Goal: Transaction & Acquisition: Book appointment/travel/reservation

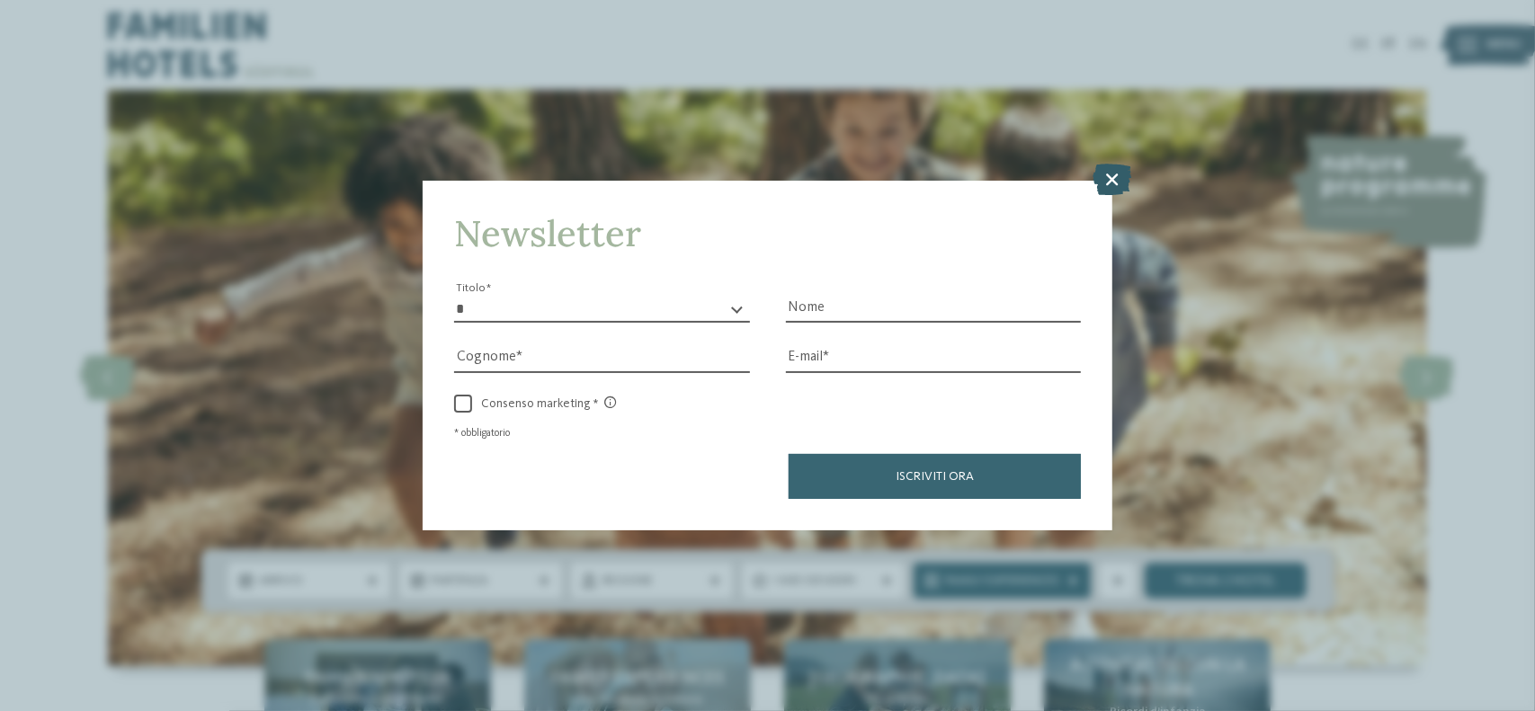
click at [1113, 181] on icon at bounding box center [1112, 180] width 39 height 31
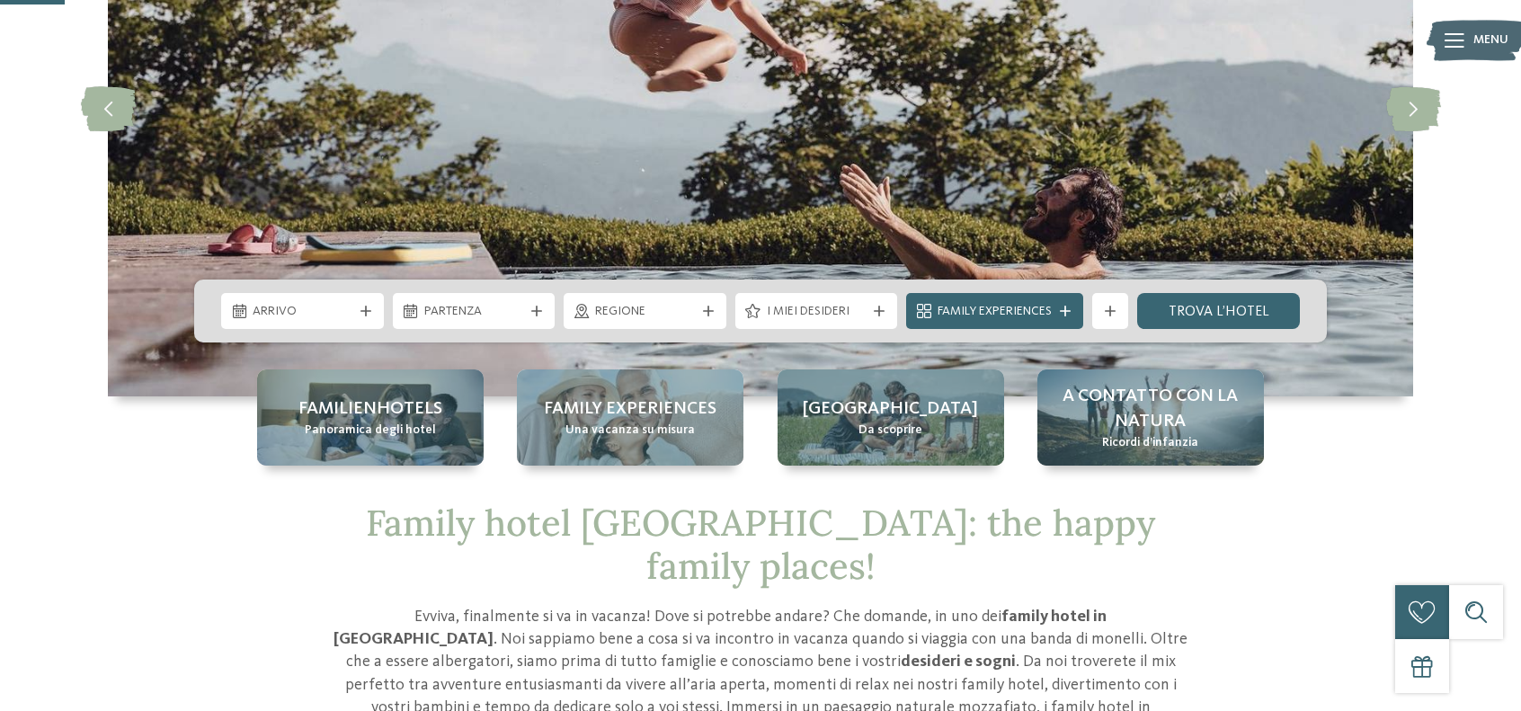
scroll to position [360, 0]
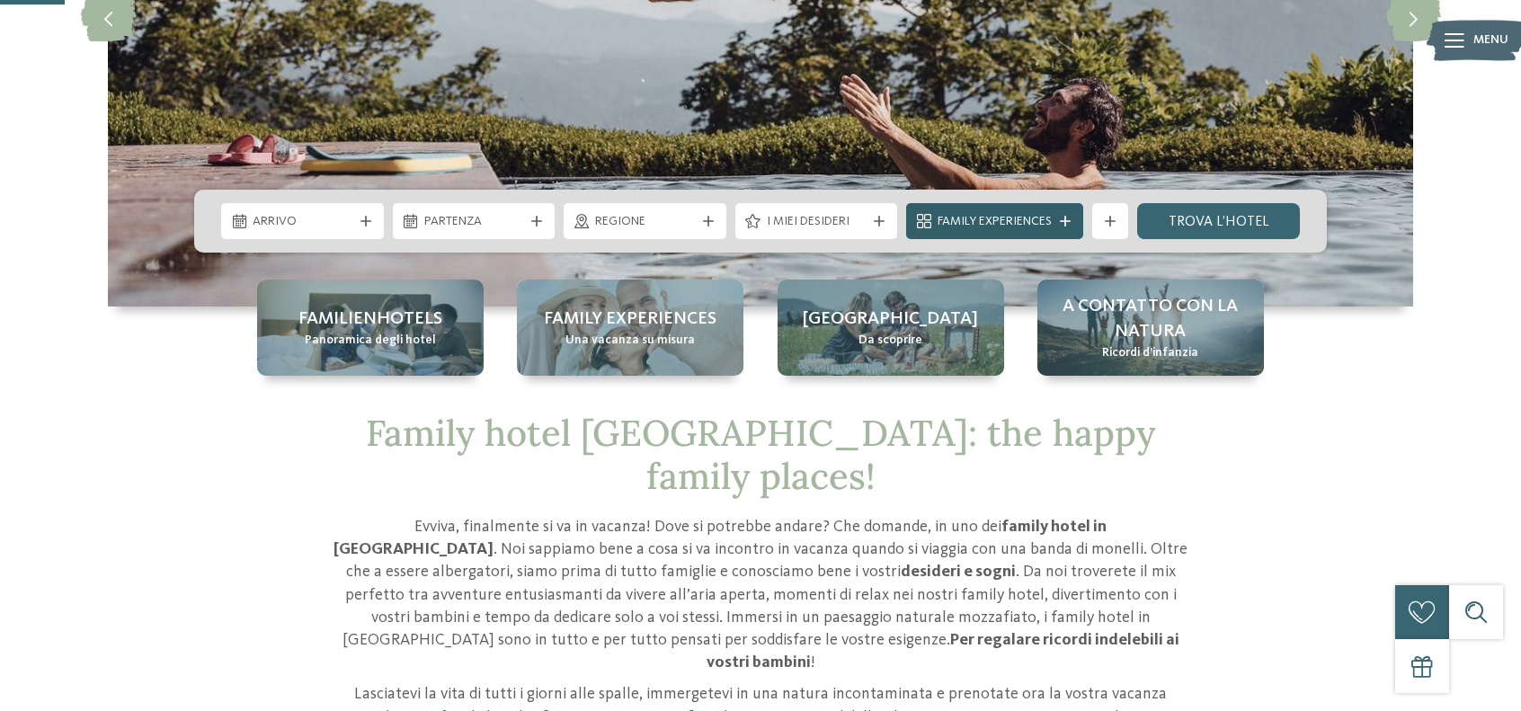
click at [1030, 224] on span "Family Experiences" at bounding box center [995, 222] width 114 height 18
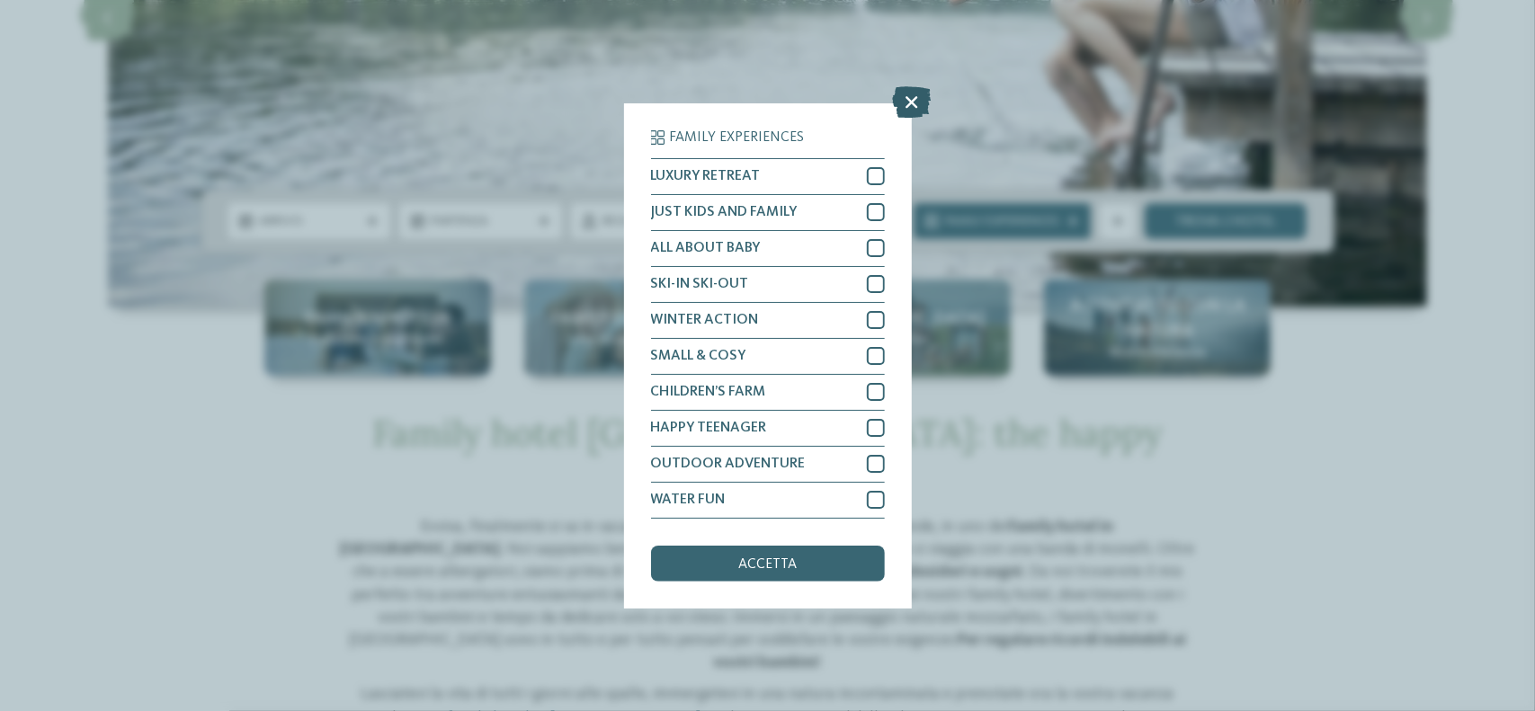
click at [914, 93] on icon at bounding box center [911, 101] width 39 height 31
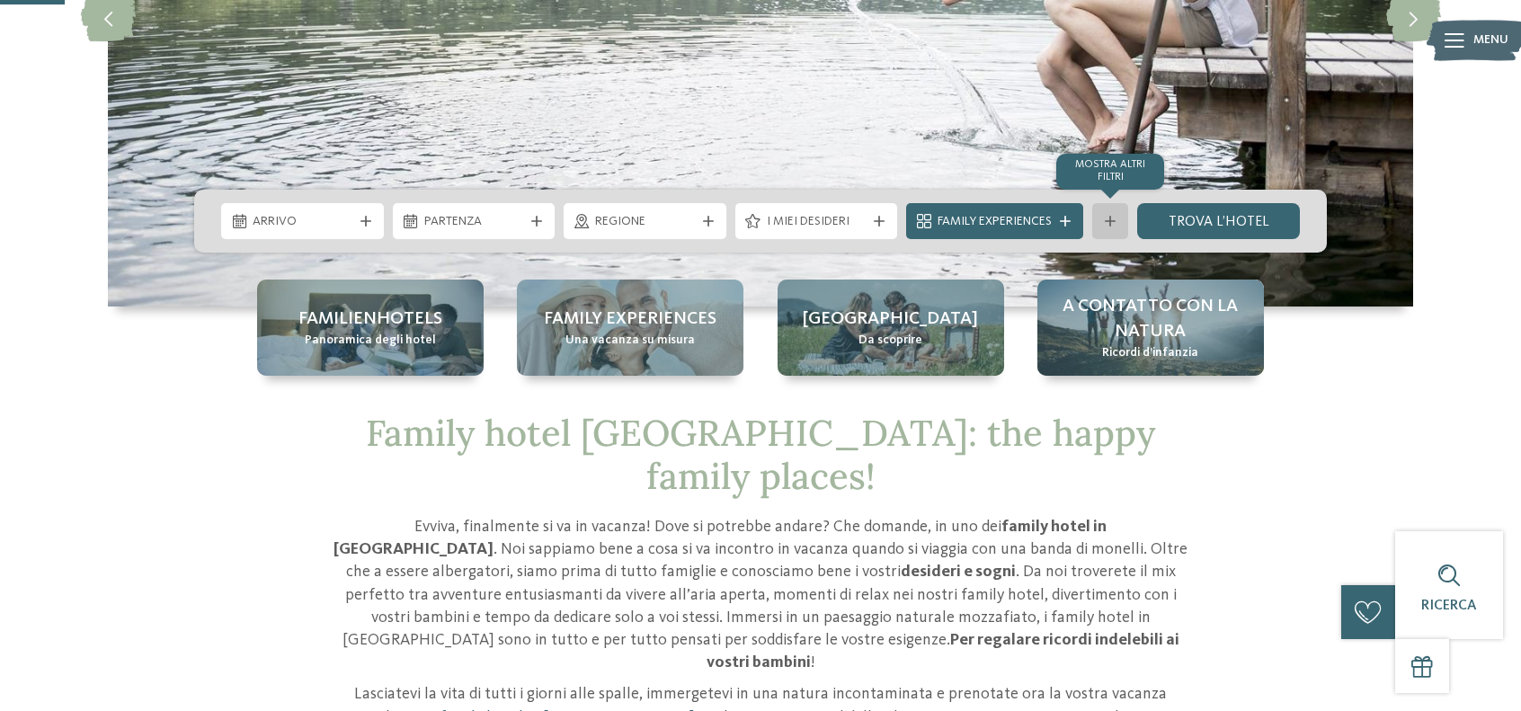
click at [1120, 218] on div "mostra altri filtri" at bounding box center [1111, 221] width 36 height 36
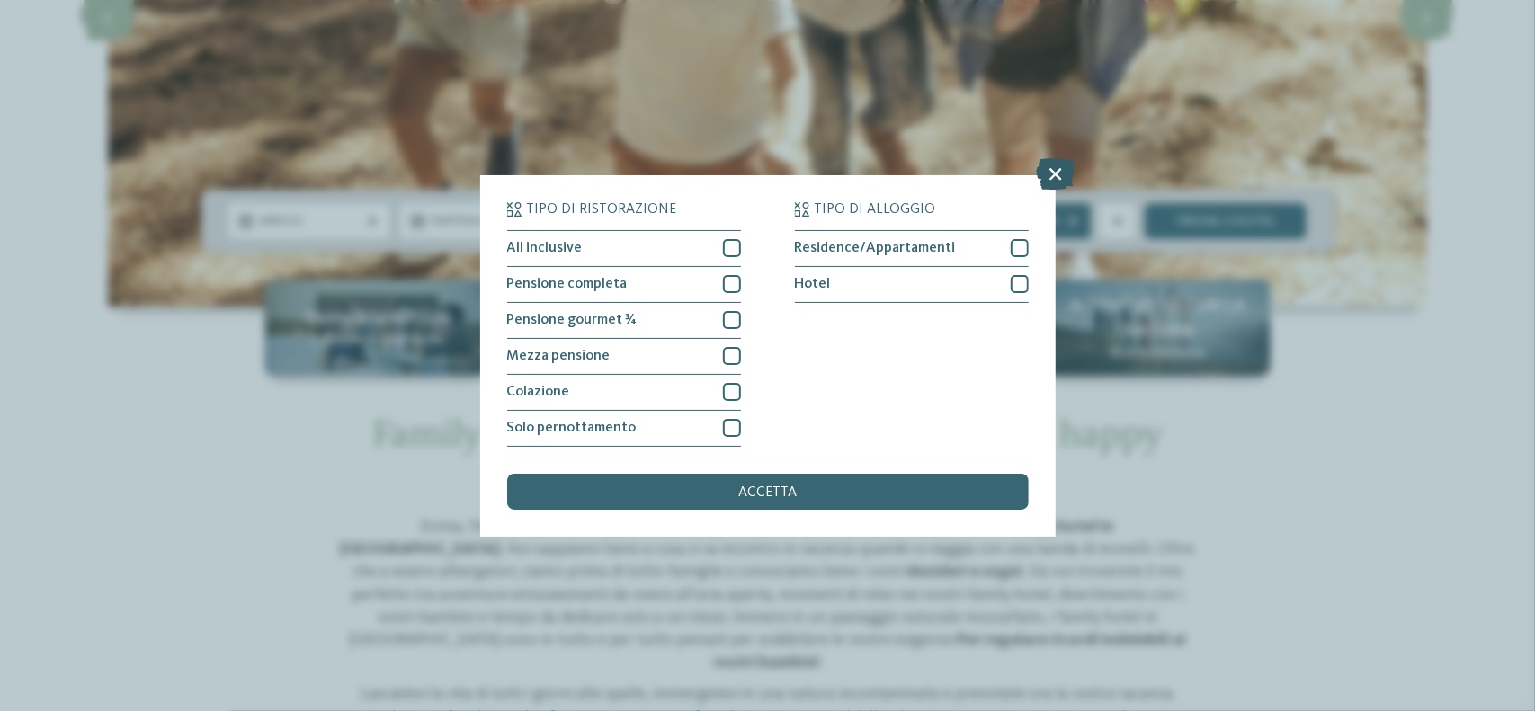
click at [1050, 176] on icon at bounding box center [1055, 173] width 39 height 31
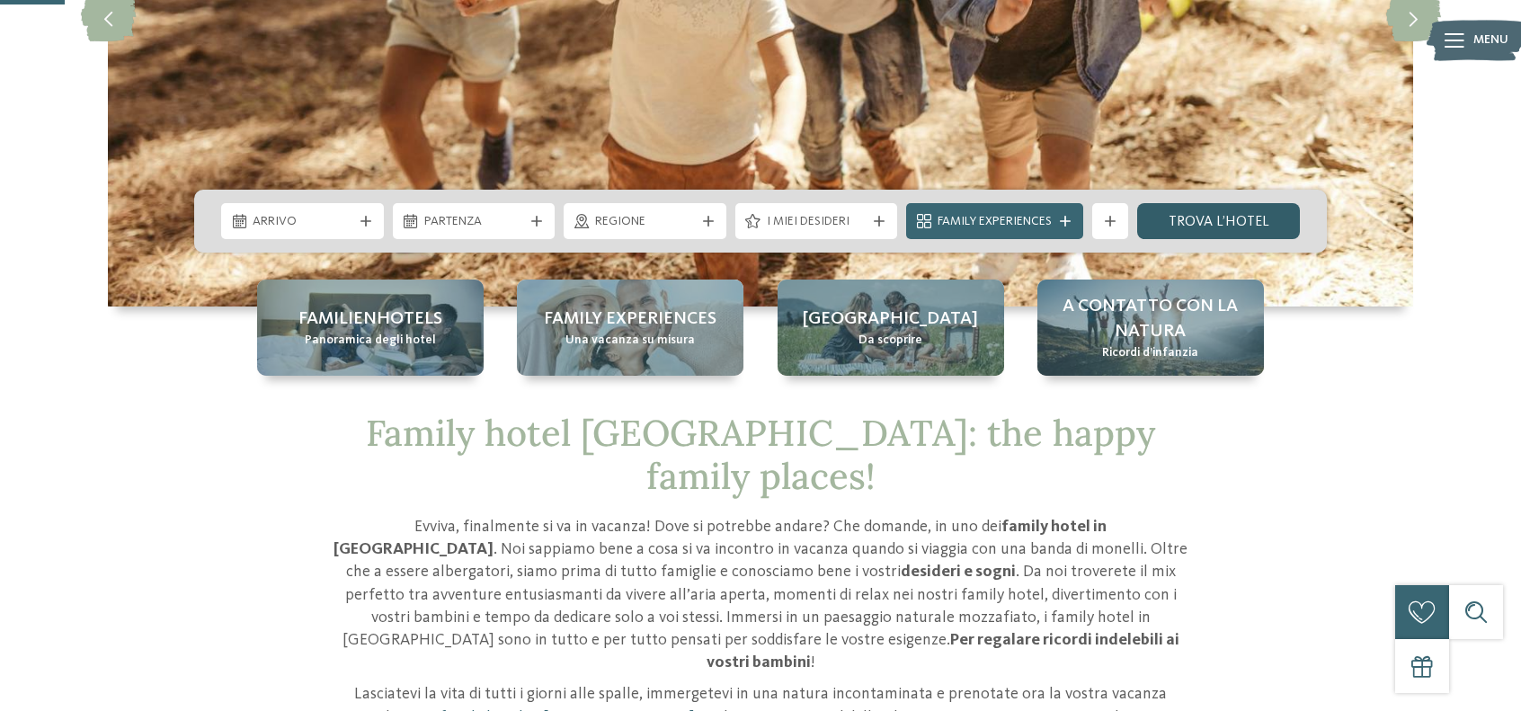
click at [1235, 222] on link "trova l’hotel" at bounding box center [1218, 221] width 163 height 36
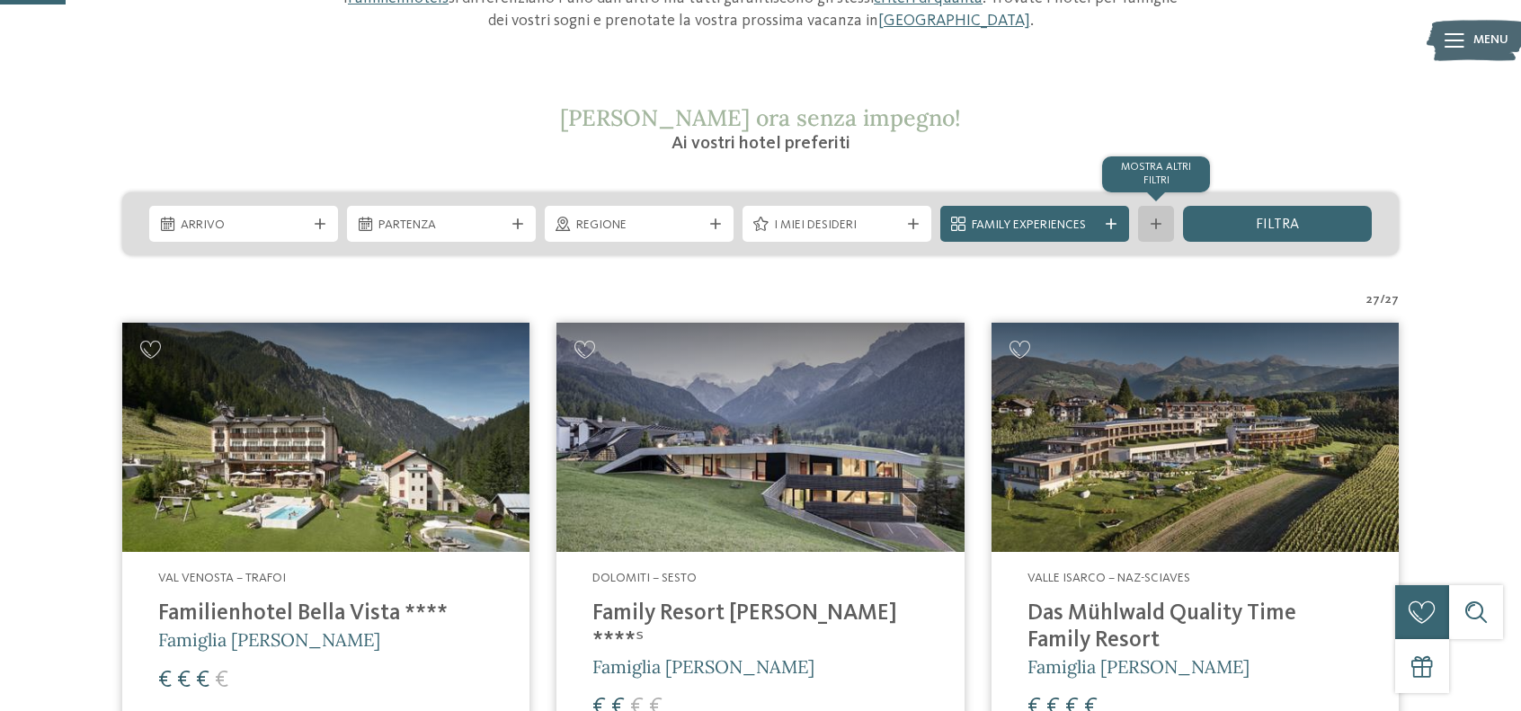
click at [1163, 214] on div "mostra altri filtri" at bounding box center [1156, 224] width 36 height 36
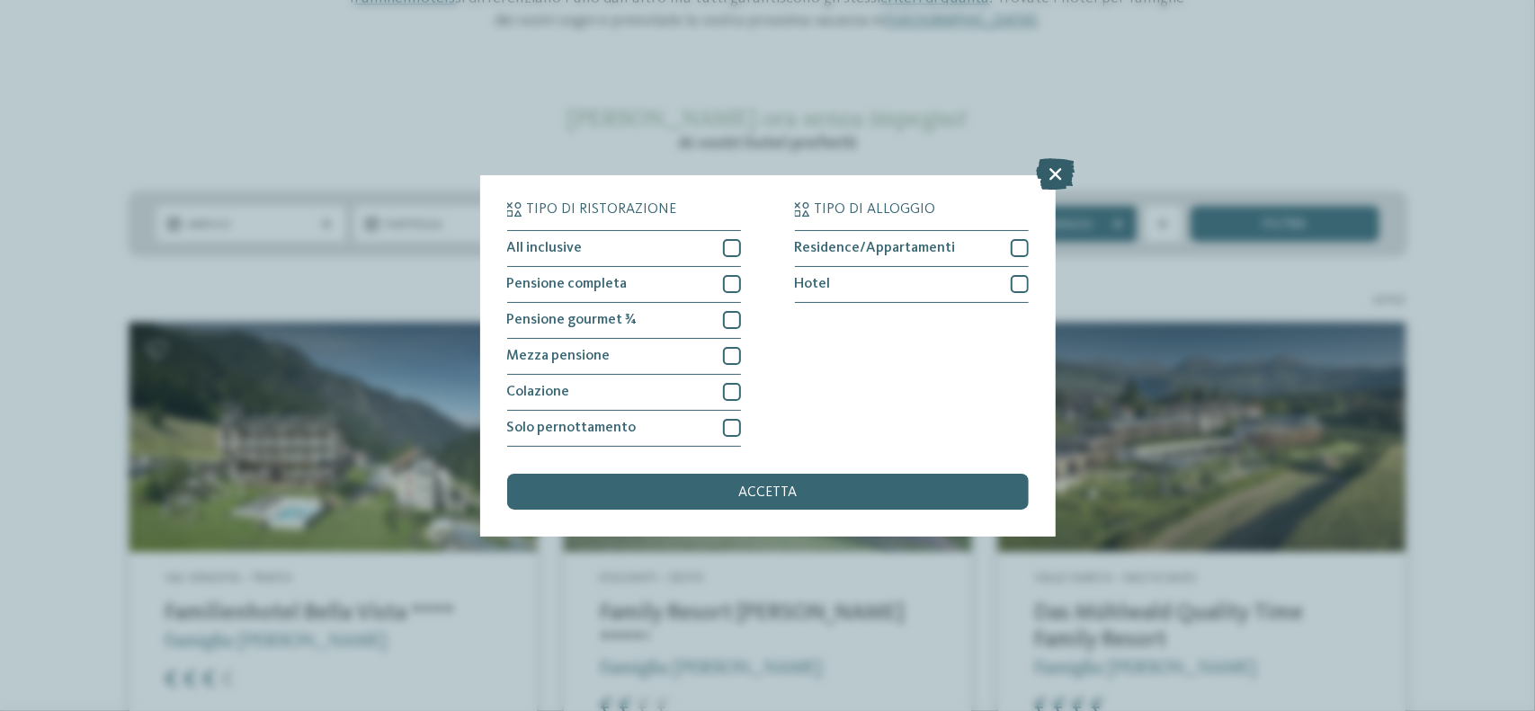
click at [1068, 172] on icon at bounding box center [1055, 173] width 39 height 31
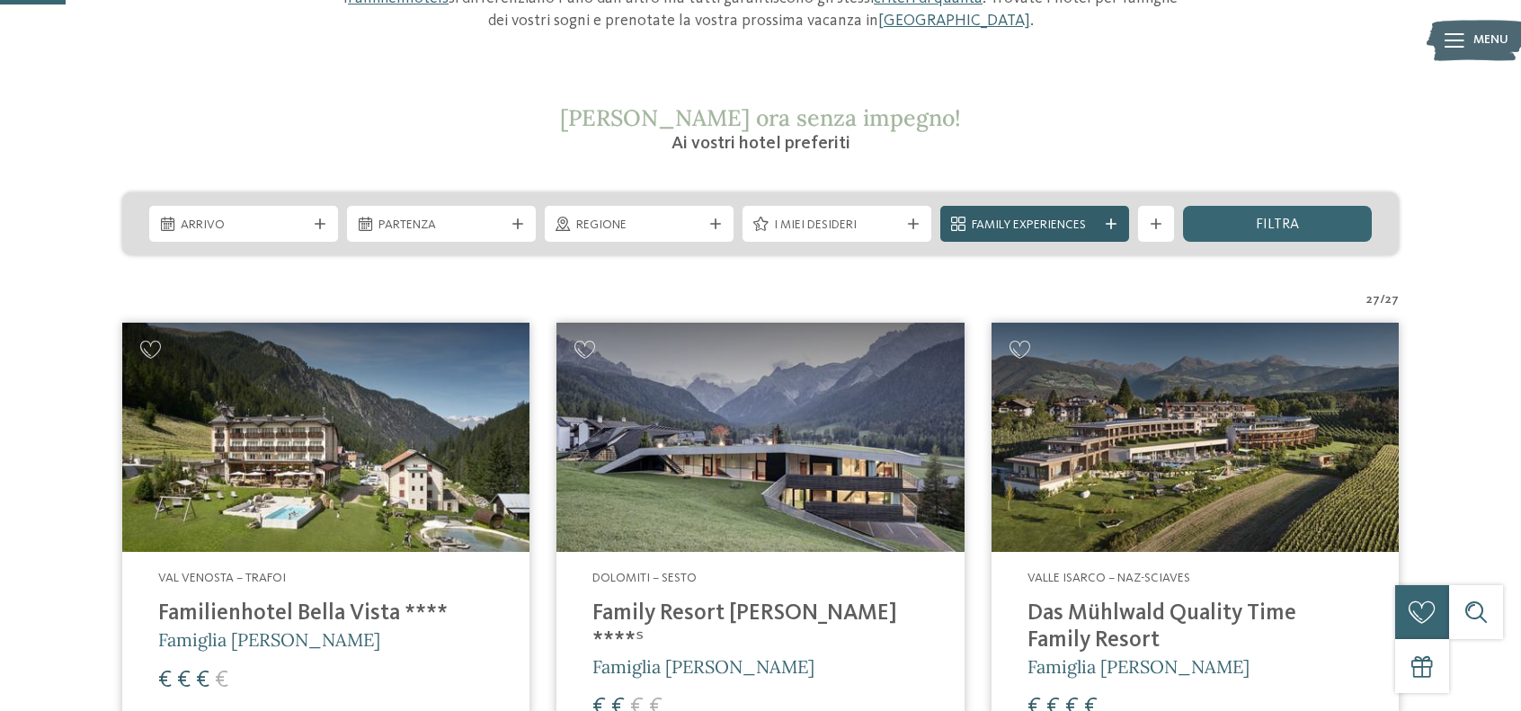
click at [1016, 219] on span "Family Experiences" at bounding box center [1035, 226] width 126 height 18
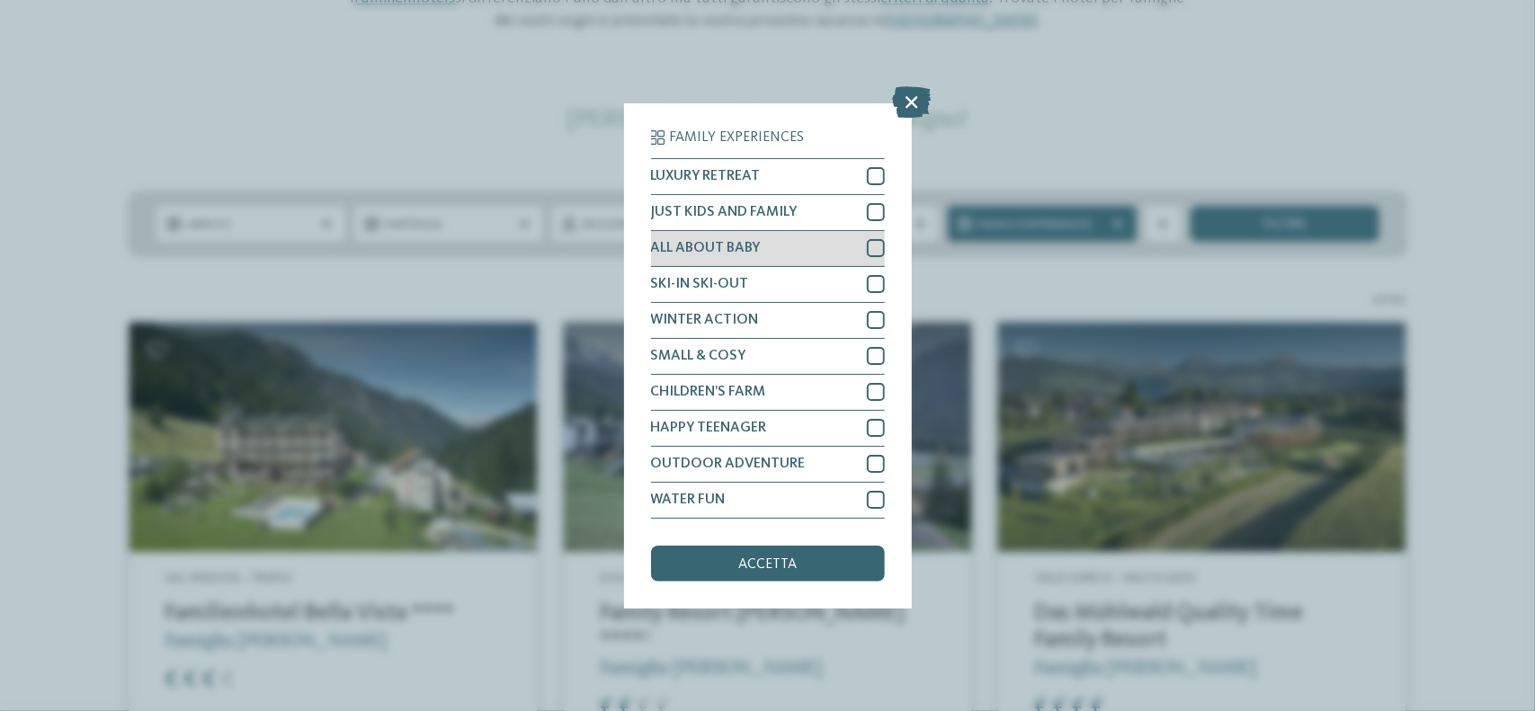
click at [860, 243] on div "ALL ABOUT BABY" at bounding box center [768, 249] width 234 height 36
click at [789, 564] on span "accetta" at bounding box center [767, 564] width 58 height 14
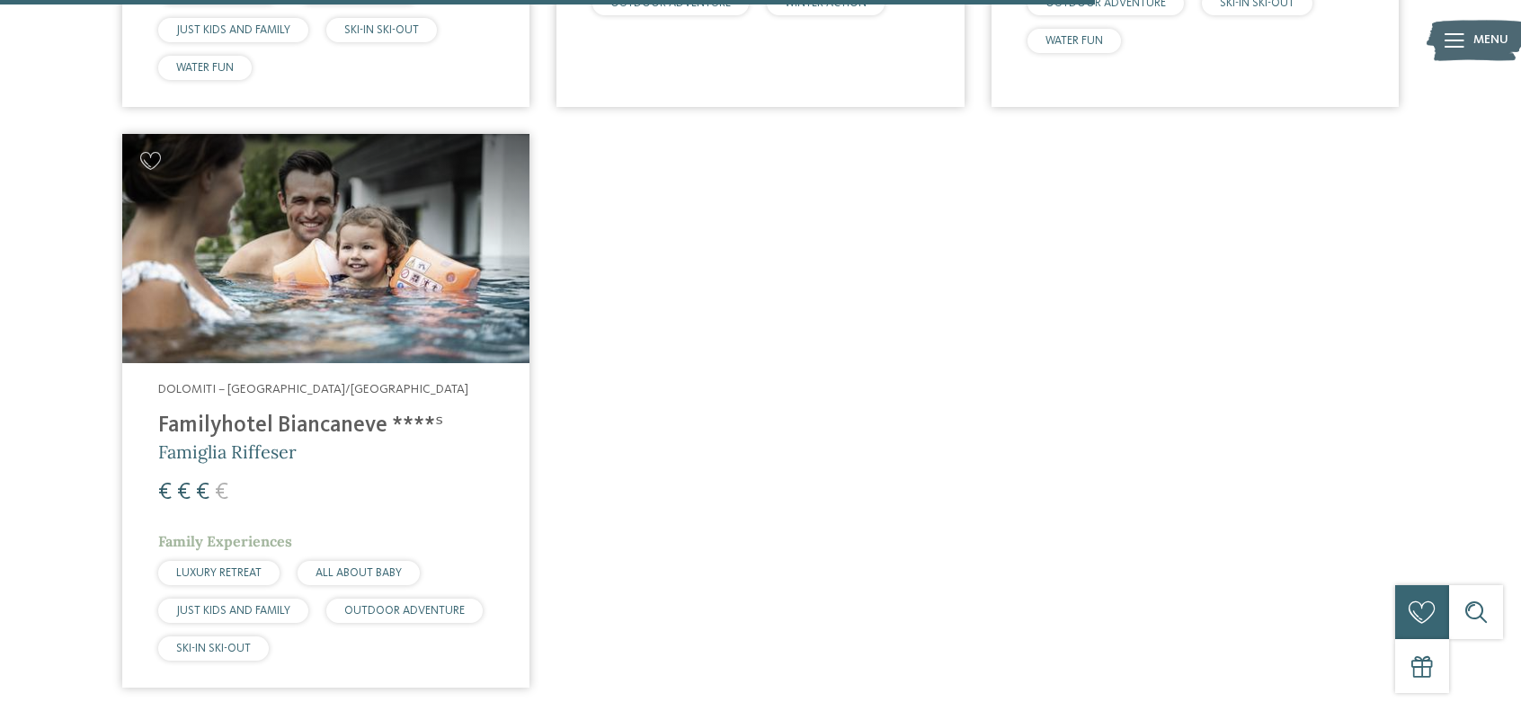
scroll to position [2567, 0]
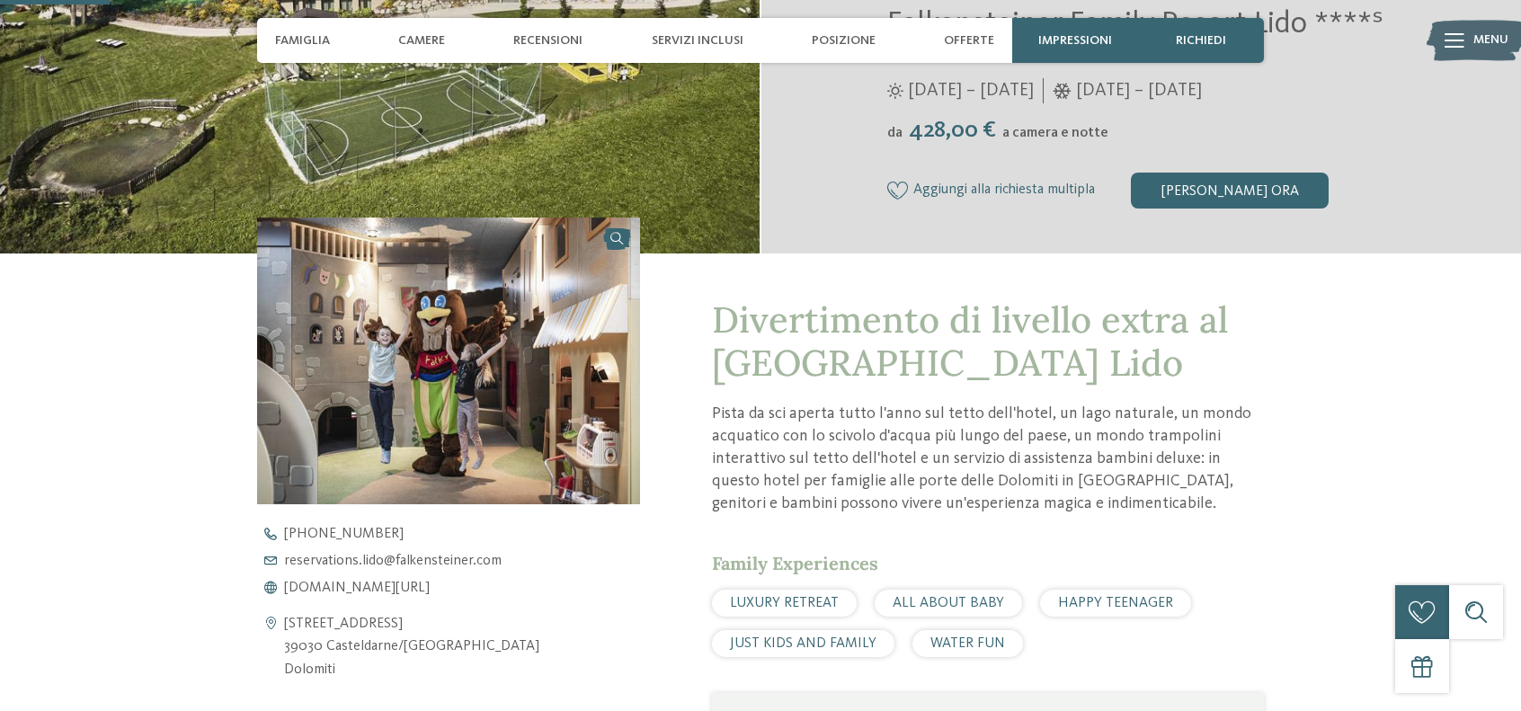
scroll to position [540, 0]
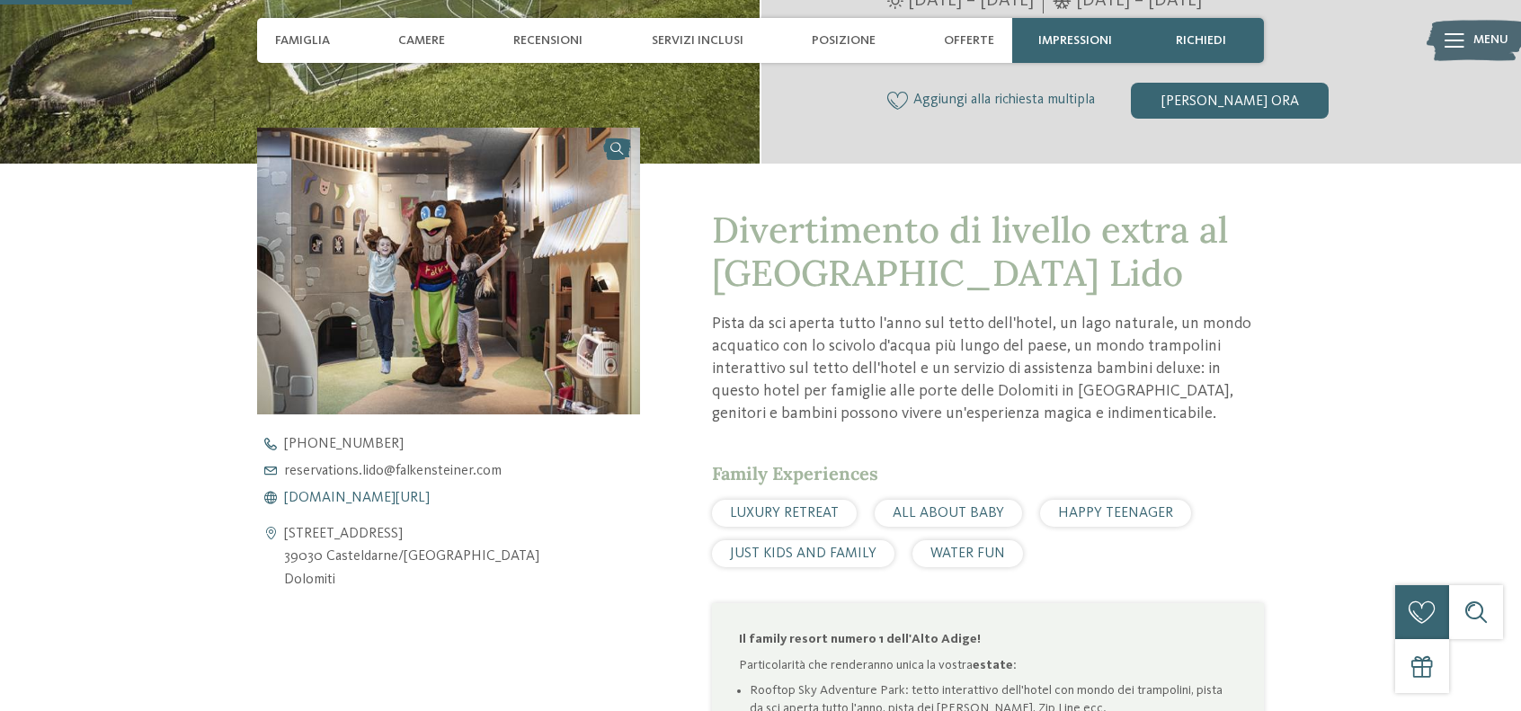
click at [430, 495] on span "www.falkensteiner.com/it/family-resort-lido" at bounding box center [357, 498] width 146 height 14
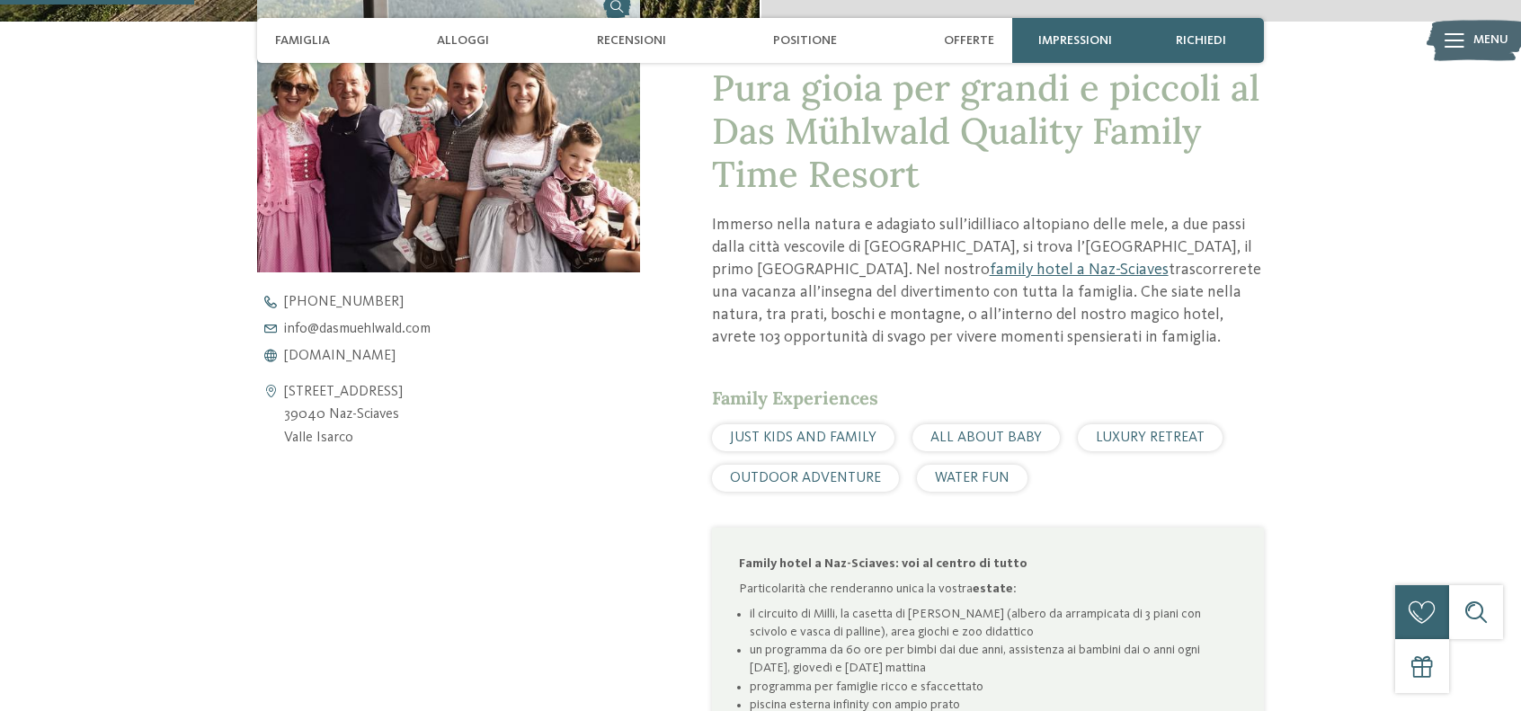
scroll to position [809, 0]
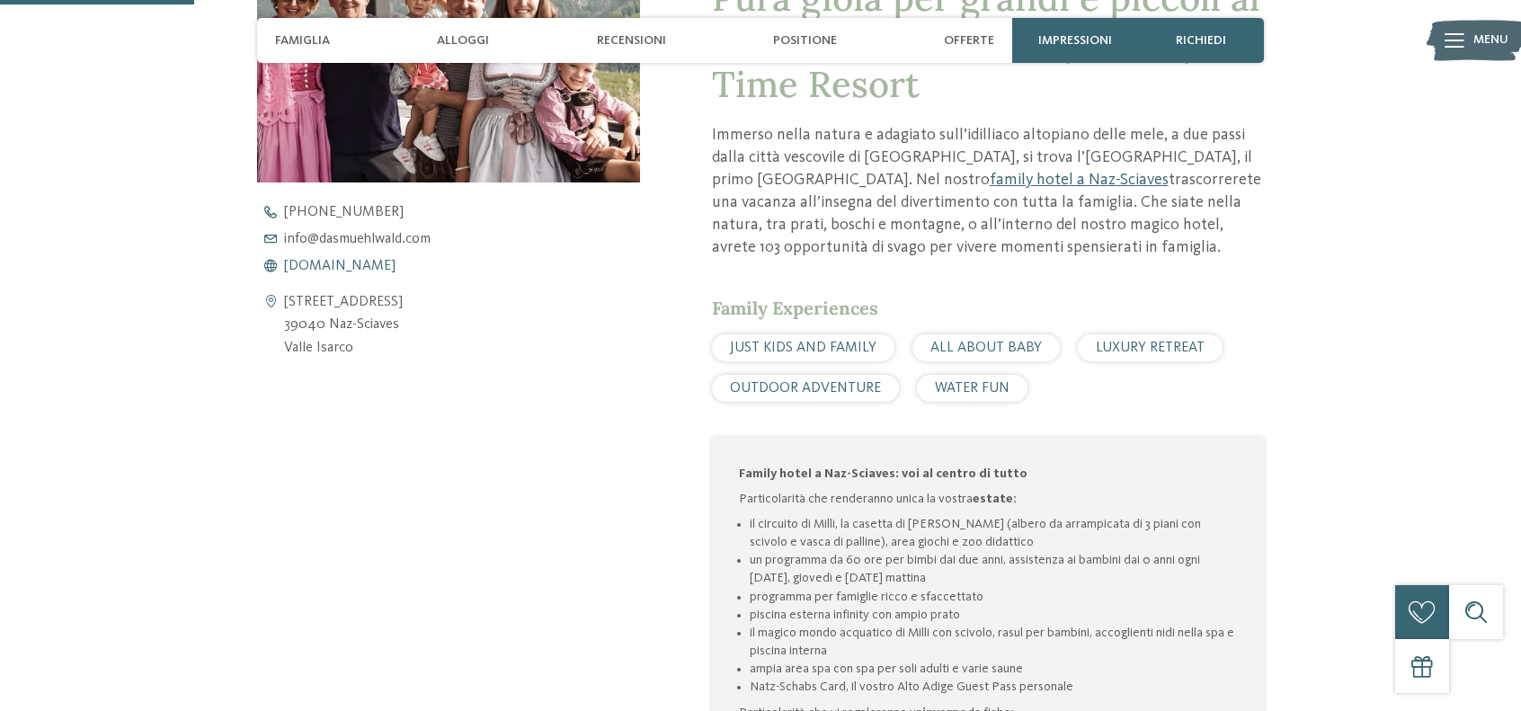
click at [396, 266] on span "www.dasmuehlwald.com" at bounding box center [339, 266] width 111 height 14
